Goal: Transaction & Acquisition: Purchase product/service

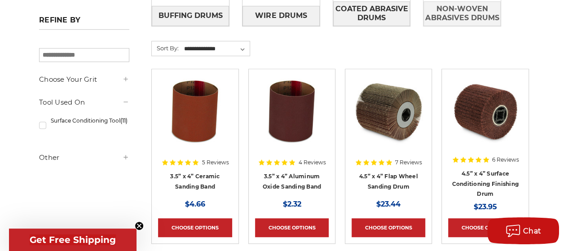
scroll to position [269, 0]
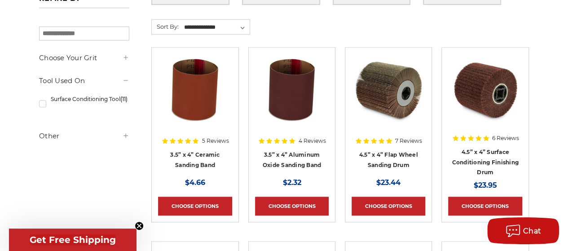
click at [493, 100] on img at bounding box center [485, 90] width 74 height 72
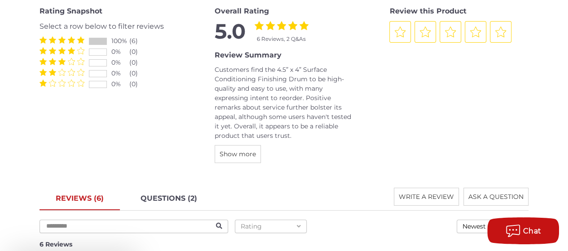
scroll to position [1347, 0]
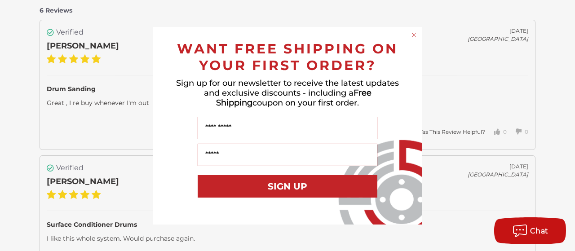
click at [413, 33] on circle "Close dialog" at bounding box center [414, 35] width 9 height 9
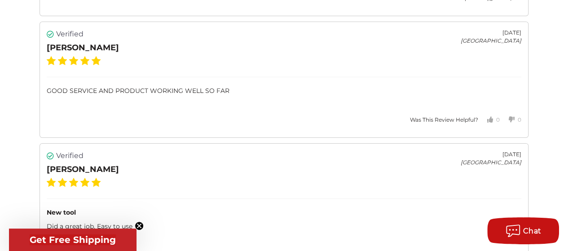
scroll to position [1616, 0]
